Goal: Find contact information: Find contact information

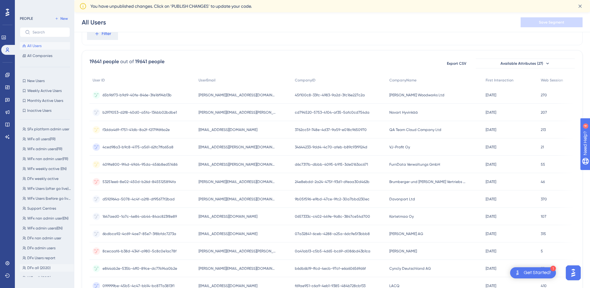
scroll to position [62, 0]
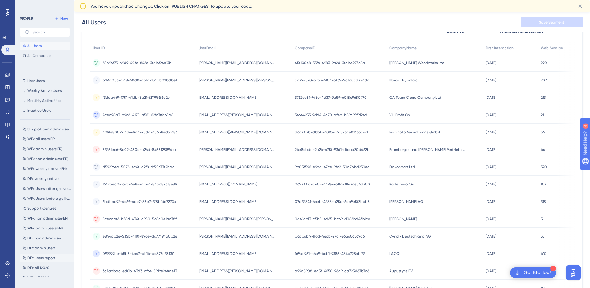
click at [43, 259] on span "DFx Users report" at bounding box center [41, 258] width 28 height 5
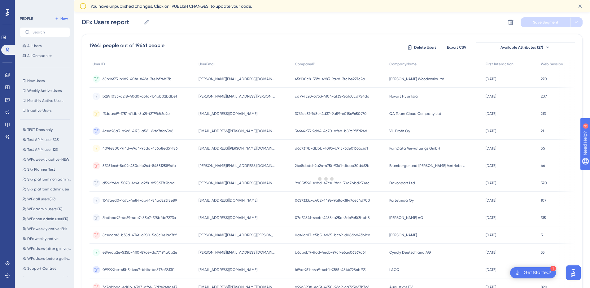
scroll to position [0, 0]
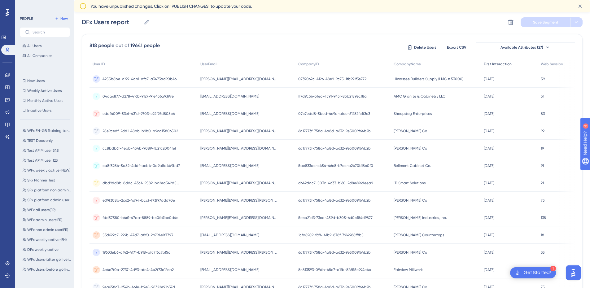
click at [509, 66] on span "First Interaction" at bounding box center [498, 64] width 28 height 5
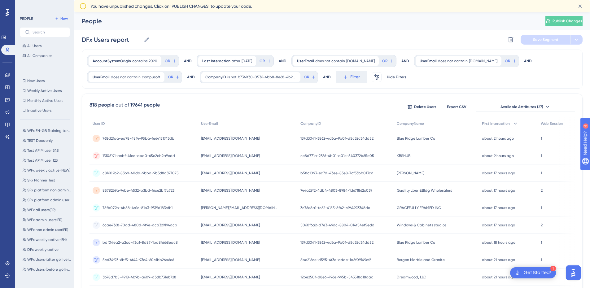
drag, startPoint x: 270, startPoint y: 138, endPoint x: 205, endPoint y: 139, distance: 65.7
click at [205, 139] on div "[EMAIL_ADDRESS][DOMAIN_NAME] [EMAIL_ADDRESS][DOMAIN_NAME]" at bounding box center [248, 138] width 100 height 17
copy span "[EMAIL_ADDRESS][DOMAIN_NAME]"
drag, startPoint x: 236, startPoint y: 157, endPoint x: 206, endPoint y: 158, distance: 30.4
click at [206, 158] on div "[EMAIL_ADDRESS][DOMAIN_NAME] [DOMAIN_NAME][EMAIL_ADDRESS][DOMAIN_NAME]" at bounding box center [248, 155] width 100 height 17
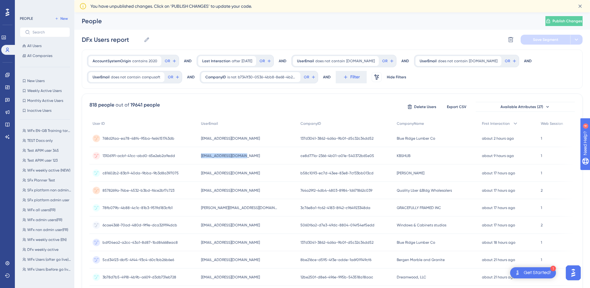
copy span "[EMAIL_ADDRESS][DOMAIN_NAME]"
drag, startPoint x: 417, startPoint y: 155, endPoint x: 398, endPoint y: 155, distance: 18.9
click at [398, 155] on div "KBSHUB KBSHUB" at bounding box center [437, 155] width 86 height 17
copy span "KBSHUB"
drag, startPoint x: 250, startPoint y: 156, endPoint x: 204, endPoint y: 157, distance: 46.8
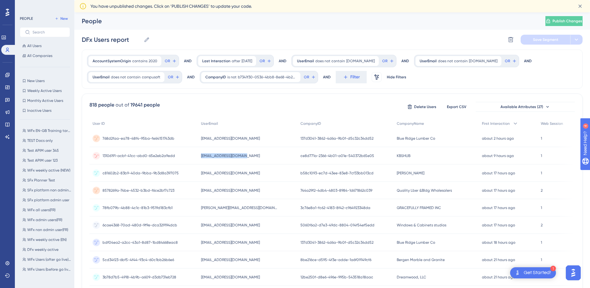
click at [204, 157] on div "[EMAIL_ADDRESS][DOMAIN_NAME] [DOMAIN_NAME][EMAIL_ADDRESS][DOMAIN_NAME]" at bounding box center [248, 155] width 100 height 17
copy span "[EMAIL_ADDRESS][DOMAIN_NAME]"
